Goal: Information Seeking & Learning: Find specific fact

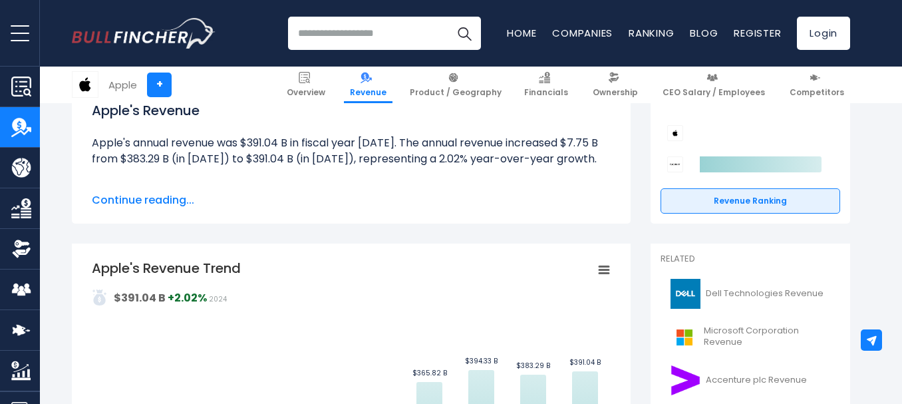
click at [104, 204] on span "Continue reading..." at bounding box center [351, 200] width 519 height 16
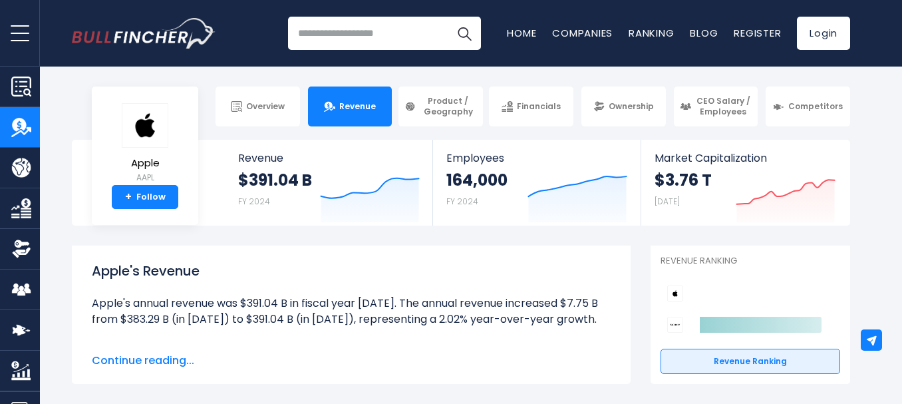
click at [213, 81] on body "Overview Revenue Product / Geography" at bounding box center [451, 202] width 902 height 404
drag, startPoint x: 95, startPoint y: 272, endPoint x: 202, endPoint y: 277, distance: 106.6
click at [202, 277] on h1 "Apple's Revenue" at bounding box center [351, 271] width 519 height 20
copy h1 "Apple's Revenue"
click at [367, 317] on li "Apple's annual revenue was $391.04 B in fiscal year [DATE]. The annual revenue …" at bounding box center [351, 311] width 519 height 32
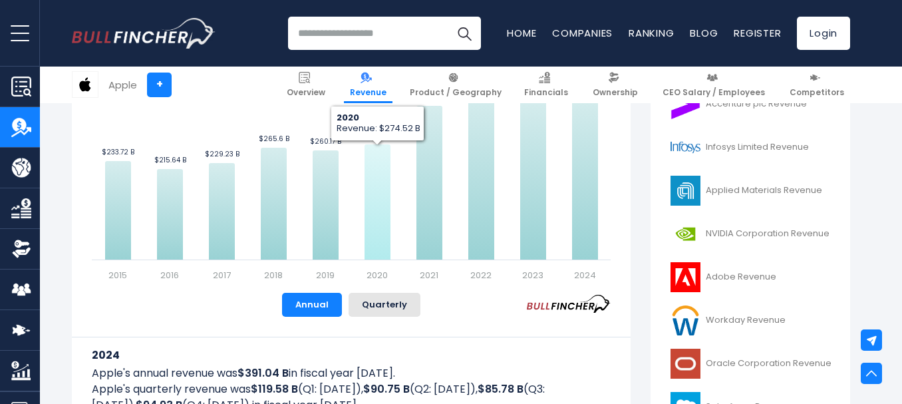
scroll to position [544, 0]
